Goal: Download file/media

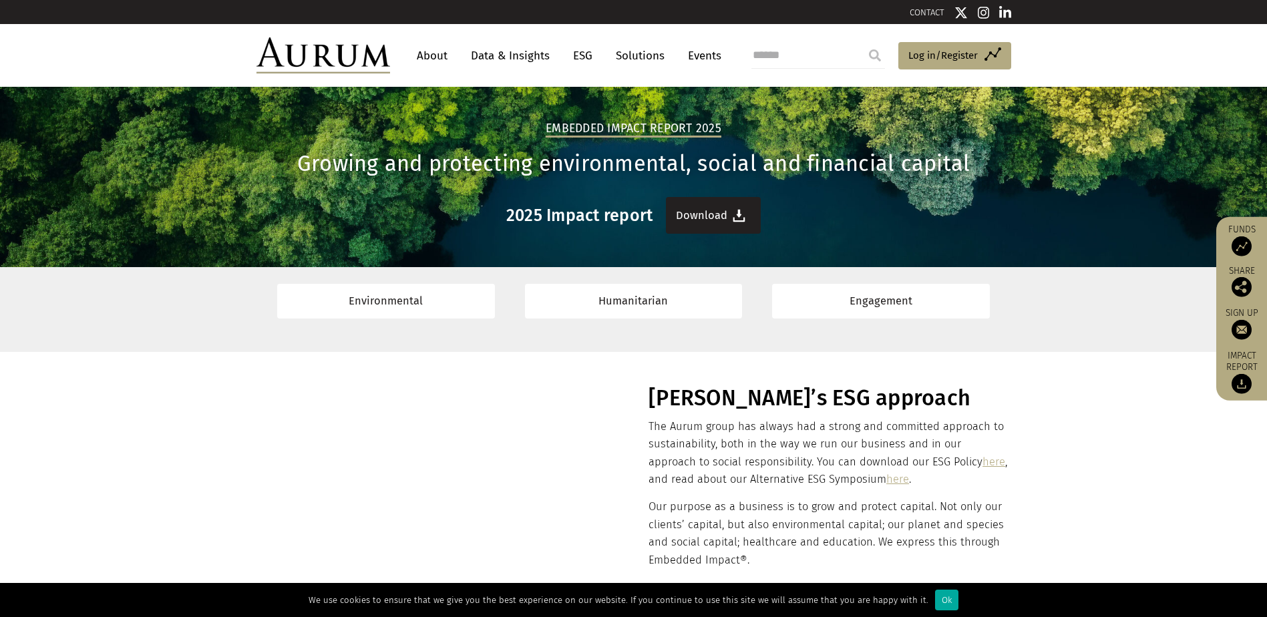
click at [698, 210] on link "Download" at bounding box center [713, 215] width 95 height 37
click at [525, 51] on link "Data & Insights" at bounding box center [510, 55] width 92 height 25
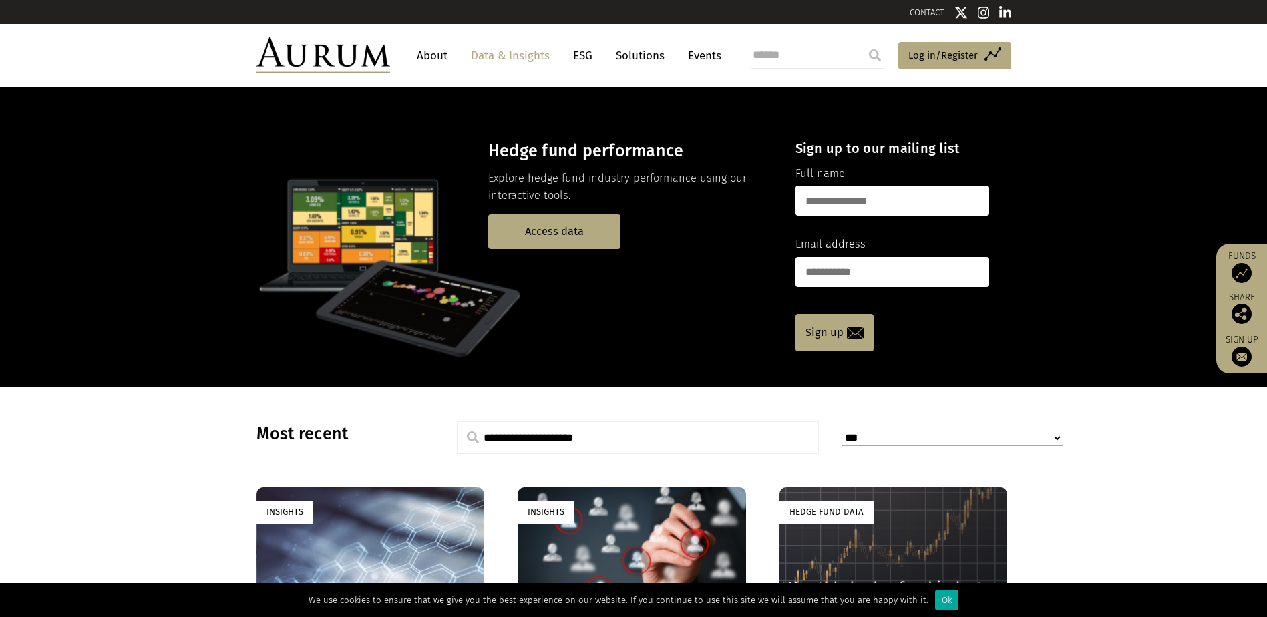
click at [857, 199] on input "text" at bounding box center [893, 201] width 194 height 30
click at [862, 200] on input "text" at bounding box center [893, 201] width 194 height 30
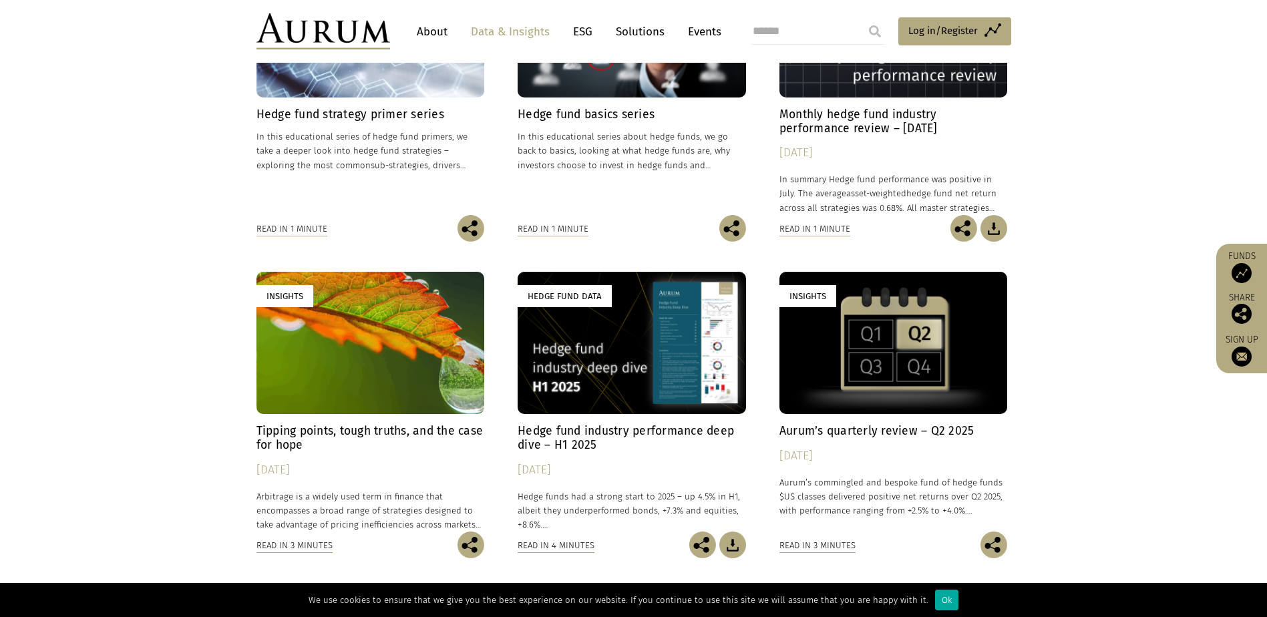
scroll to position [534, 0]
